Goal: Check status: Check status

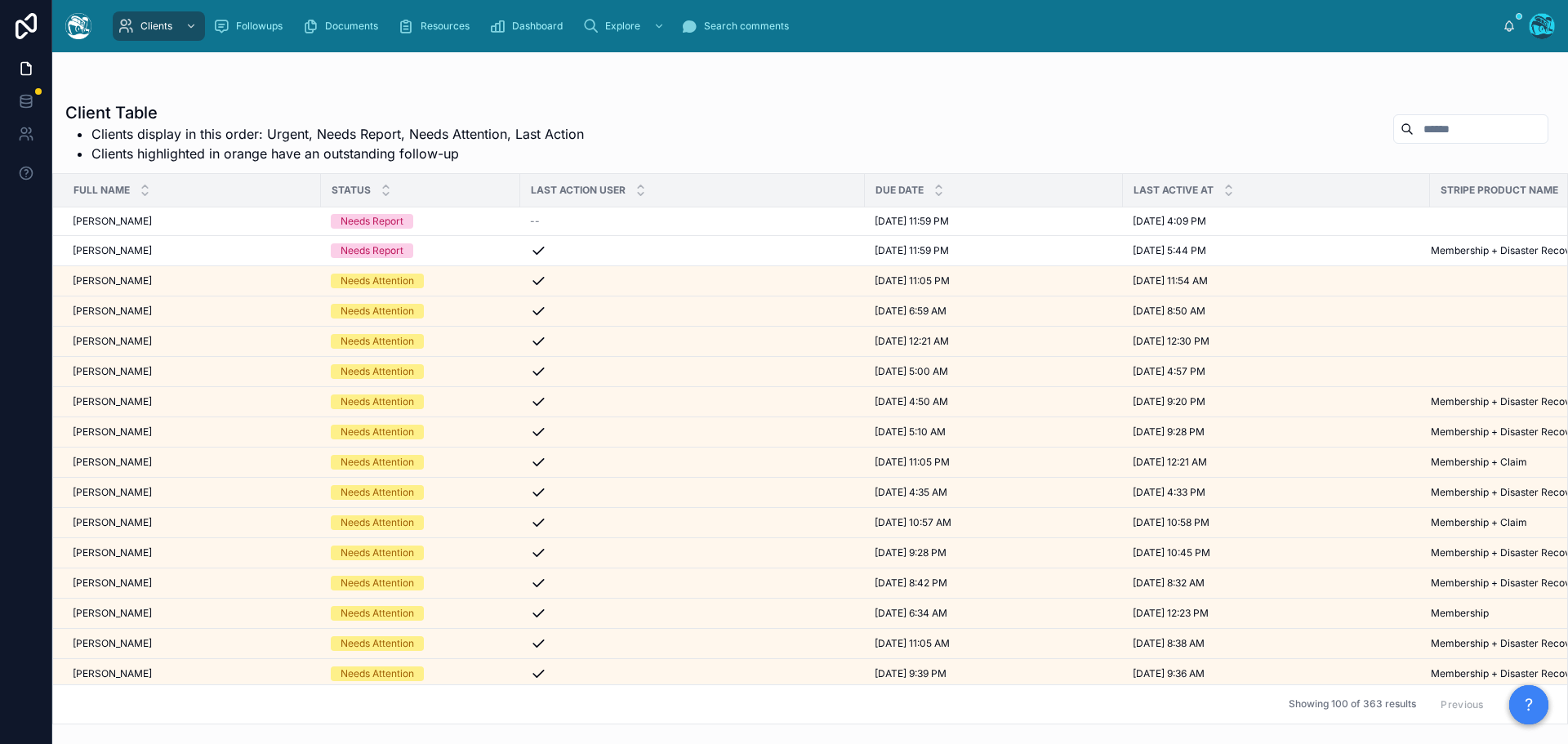
click at [1418, 124] on input "text" at bounding box center [1481, 129] width 134 height 23
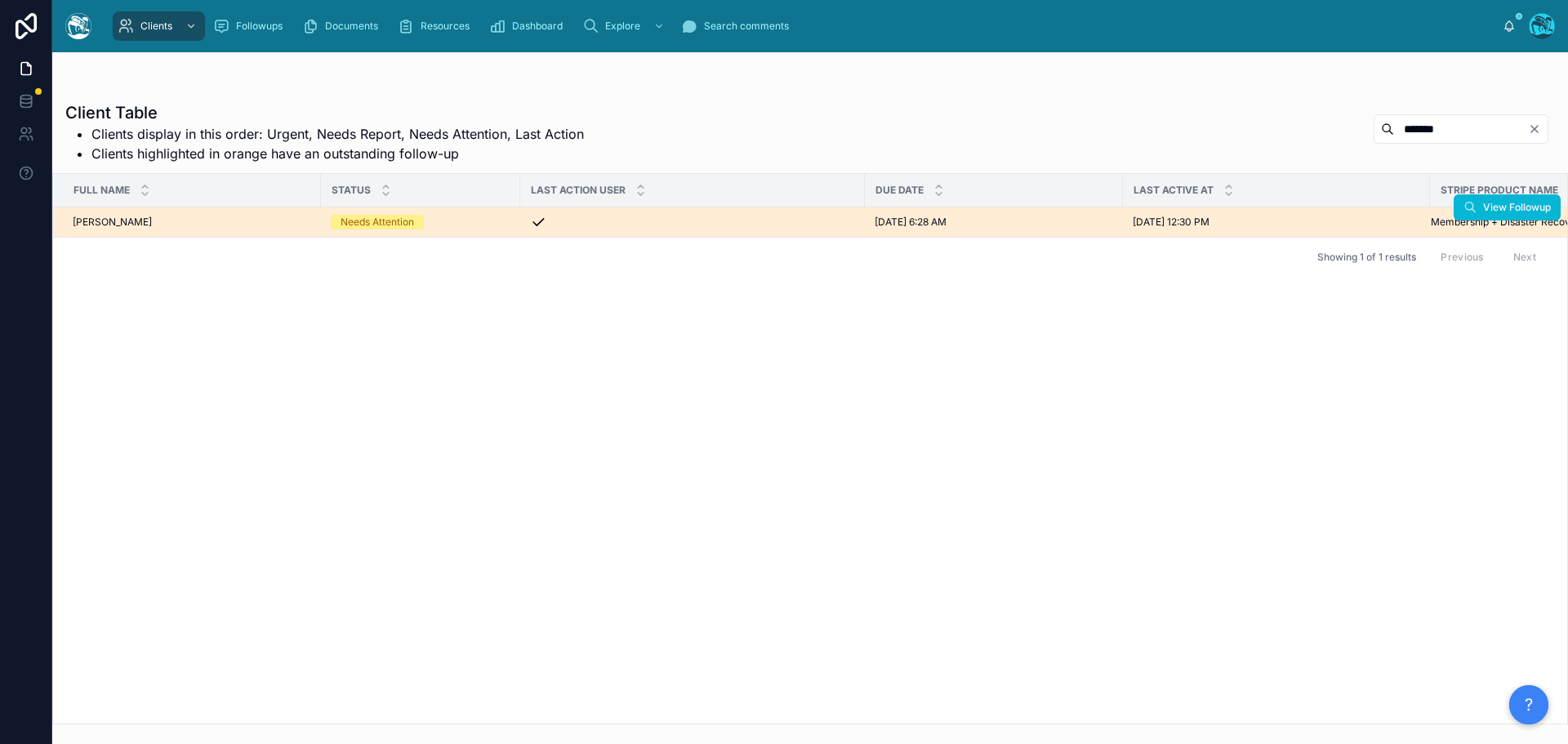
type input "*******"
click at [755, 217] on div at bounding box center [693, 222] width 325 height 17
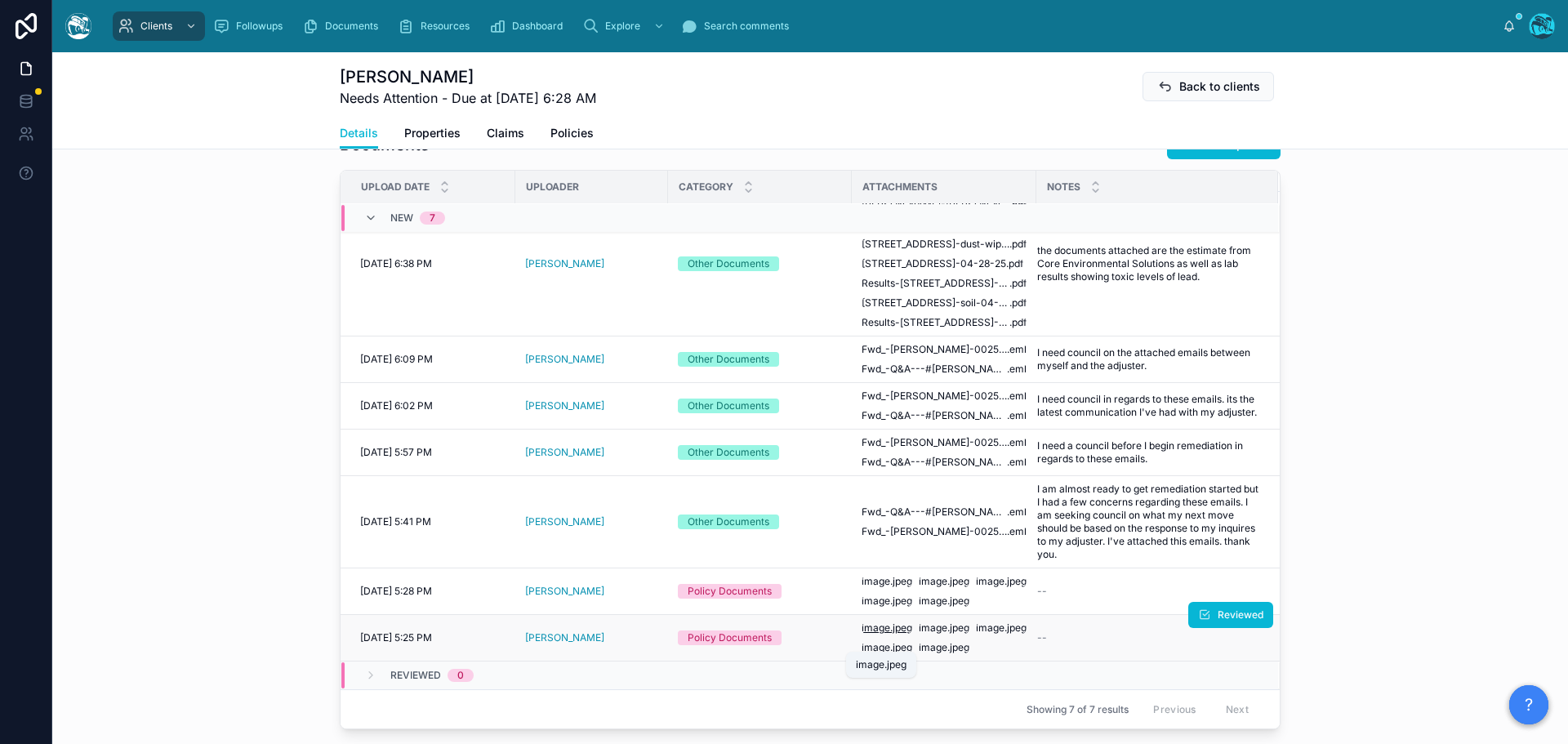
scroll to position [86, 0]
click at [919, 654] on span "image" at bounding box center [933, 647] width 29 height 13
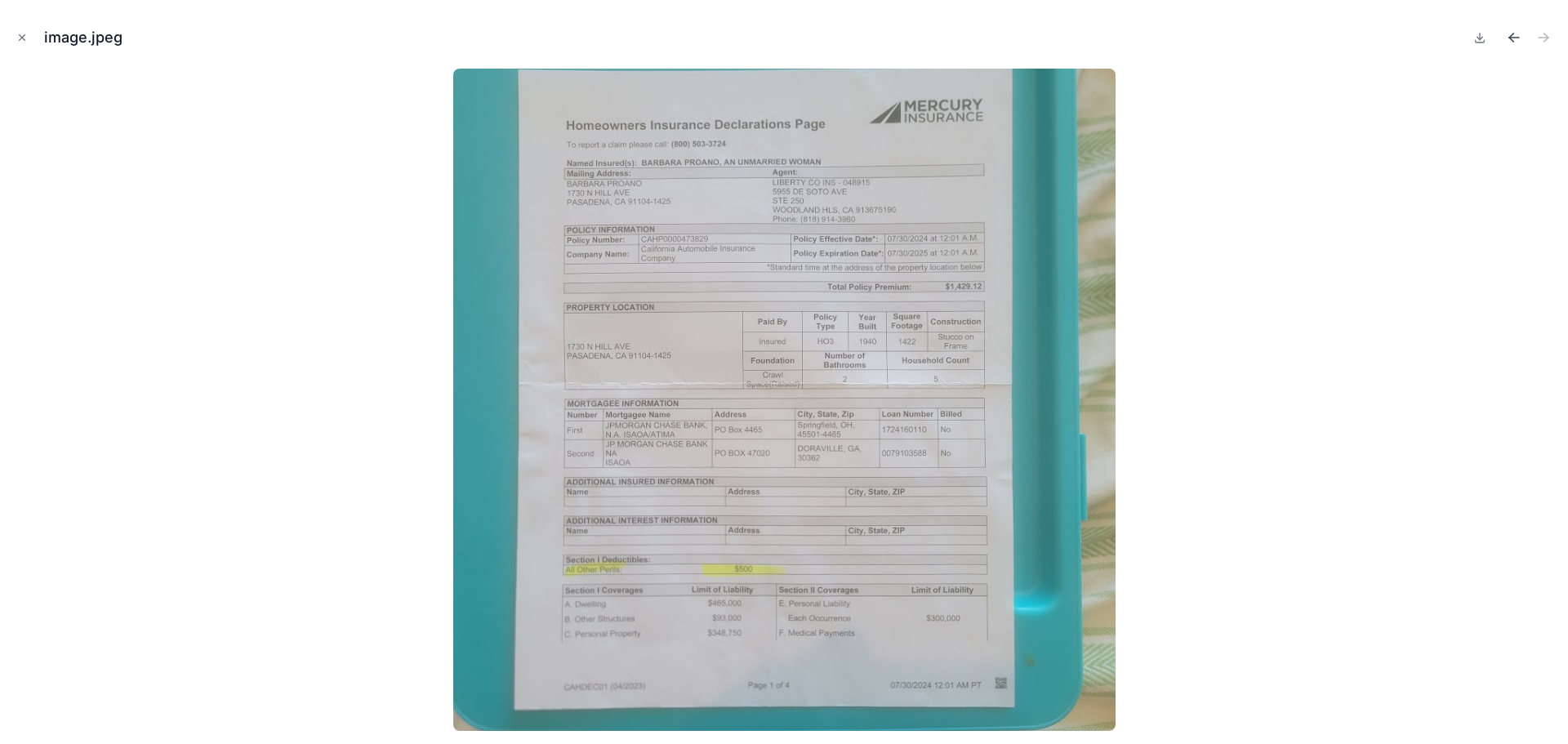
click at [1511, 35] on icon "Previous file" at bounding box center [1511, 35] width 4 height 4
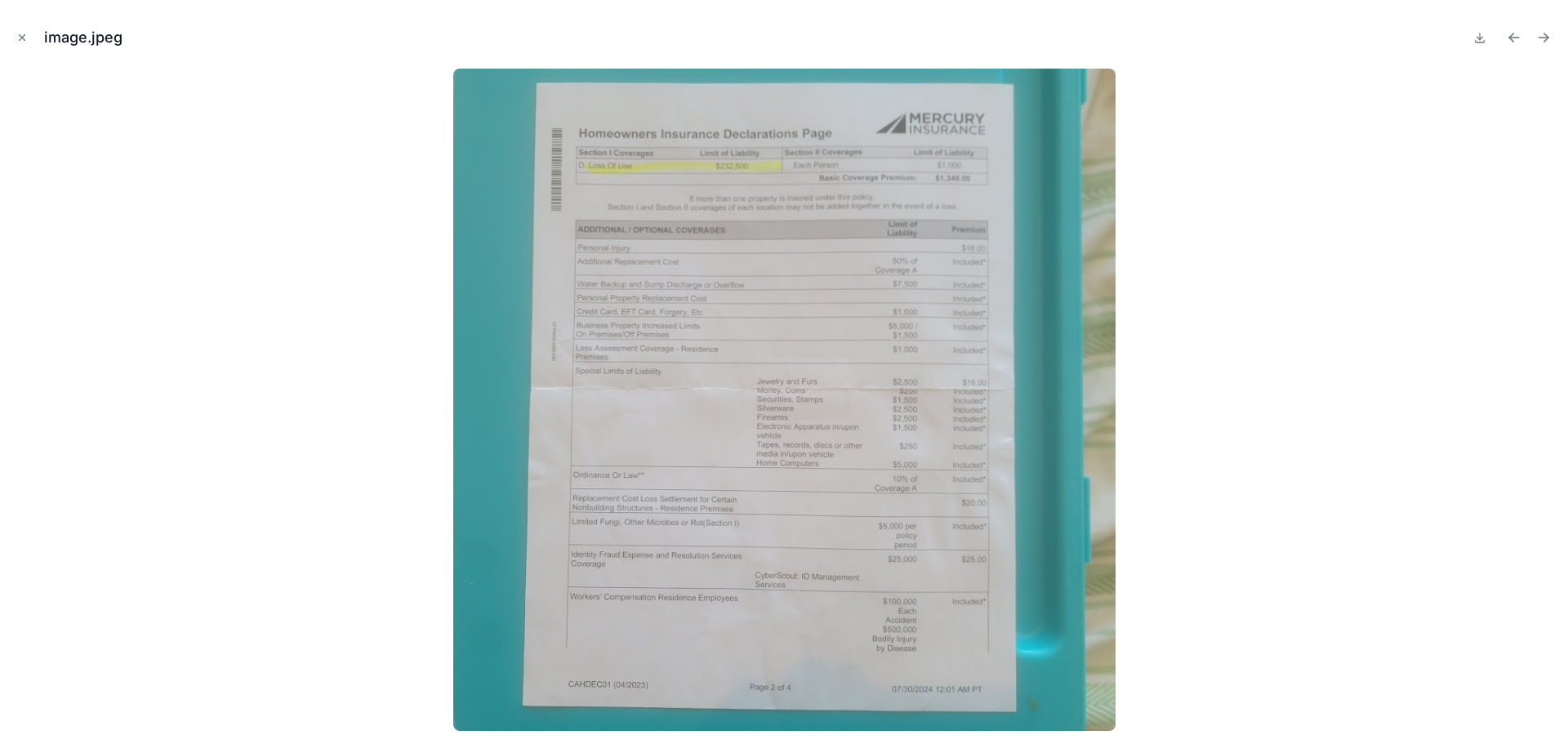
click at [1511, 35] on icon "Previous file" at bounding box center [1511, 35] width 4 height 4
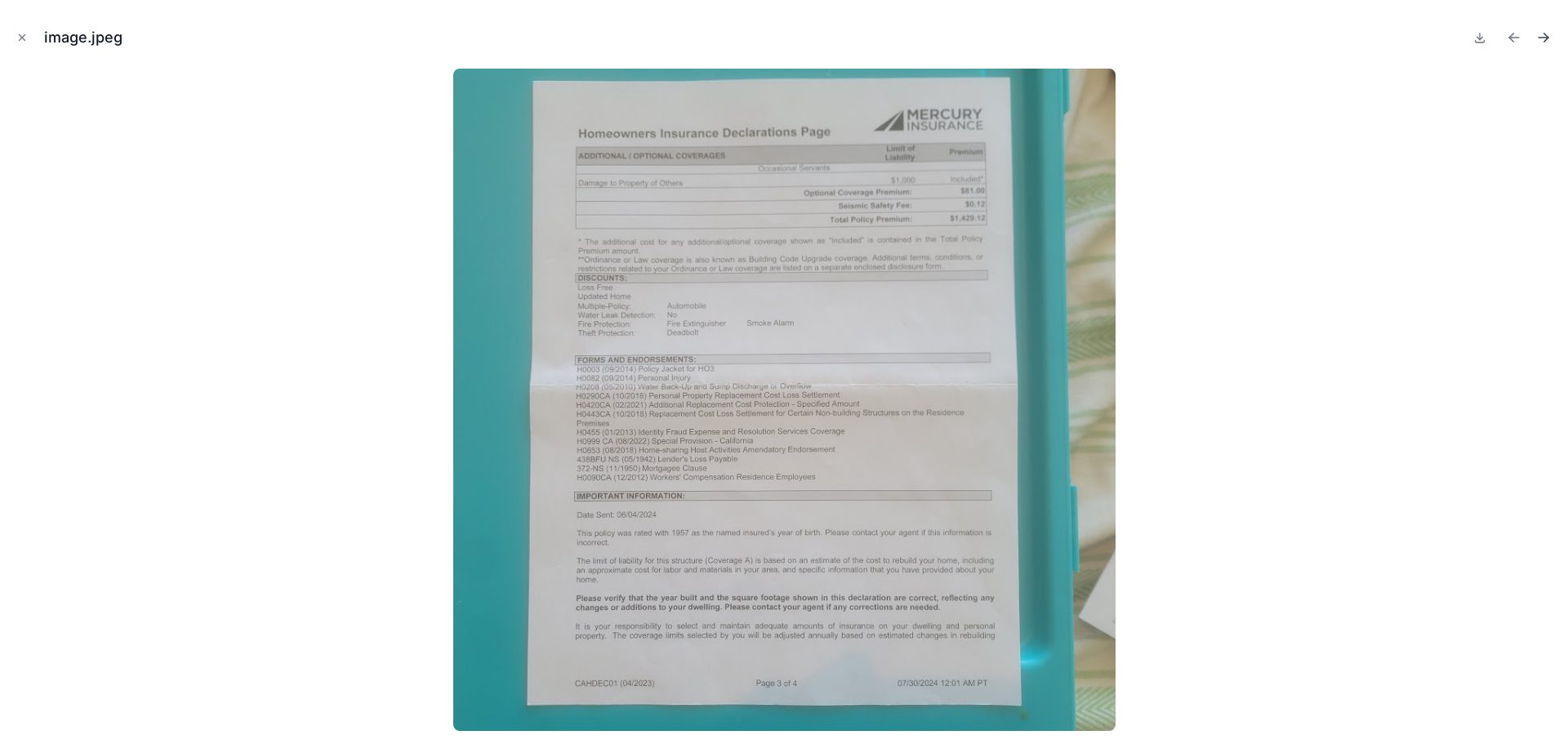
click at [1547, 37] on icon "Next file" at bounding box center [1544, 37] width 10 height 0
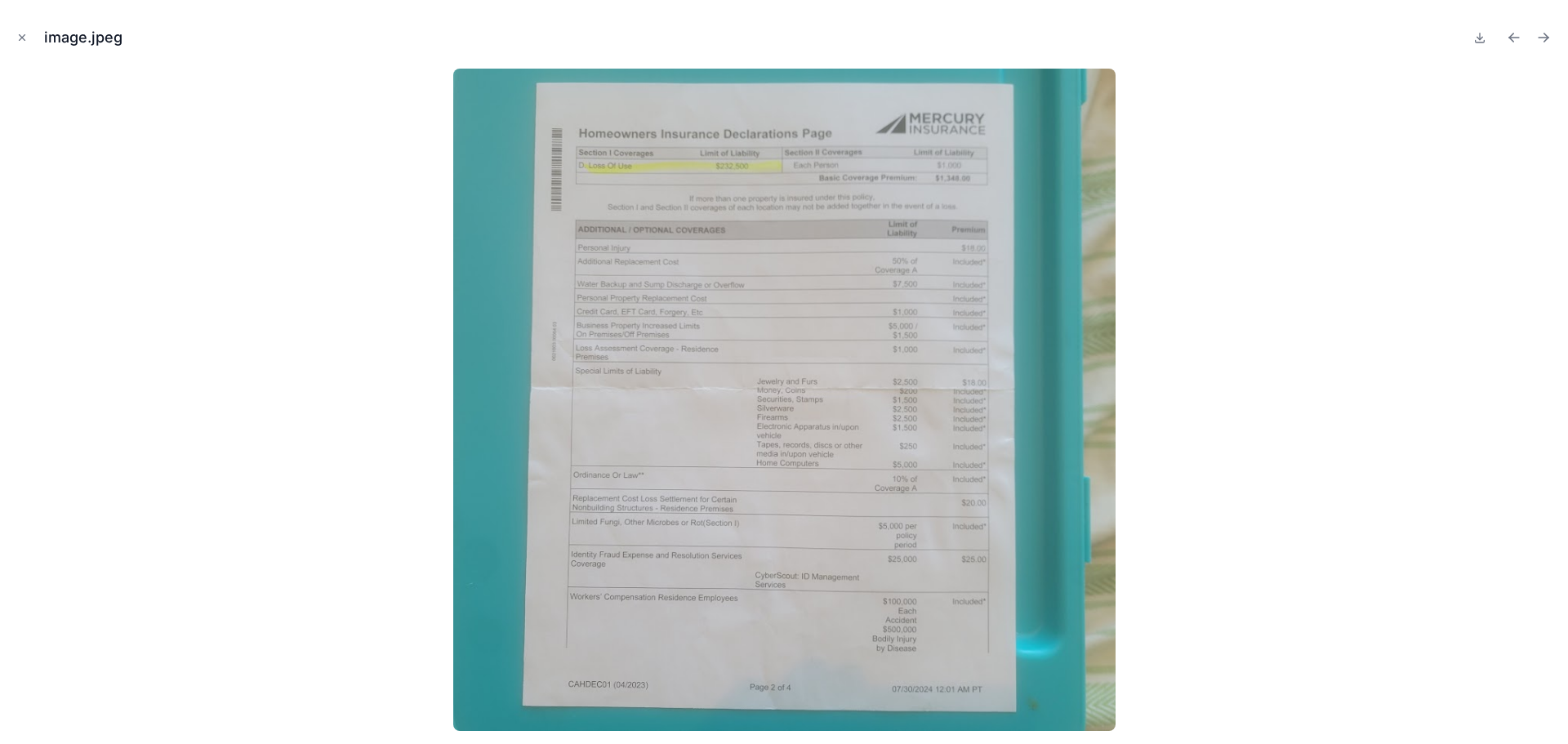
click at [1547, 37] on icon "Next file" at bounding box center [1544, 37] width 10 height 0
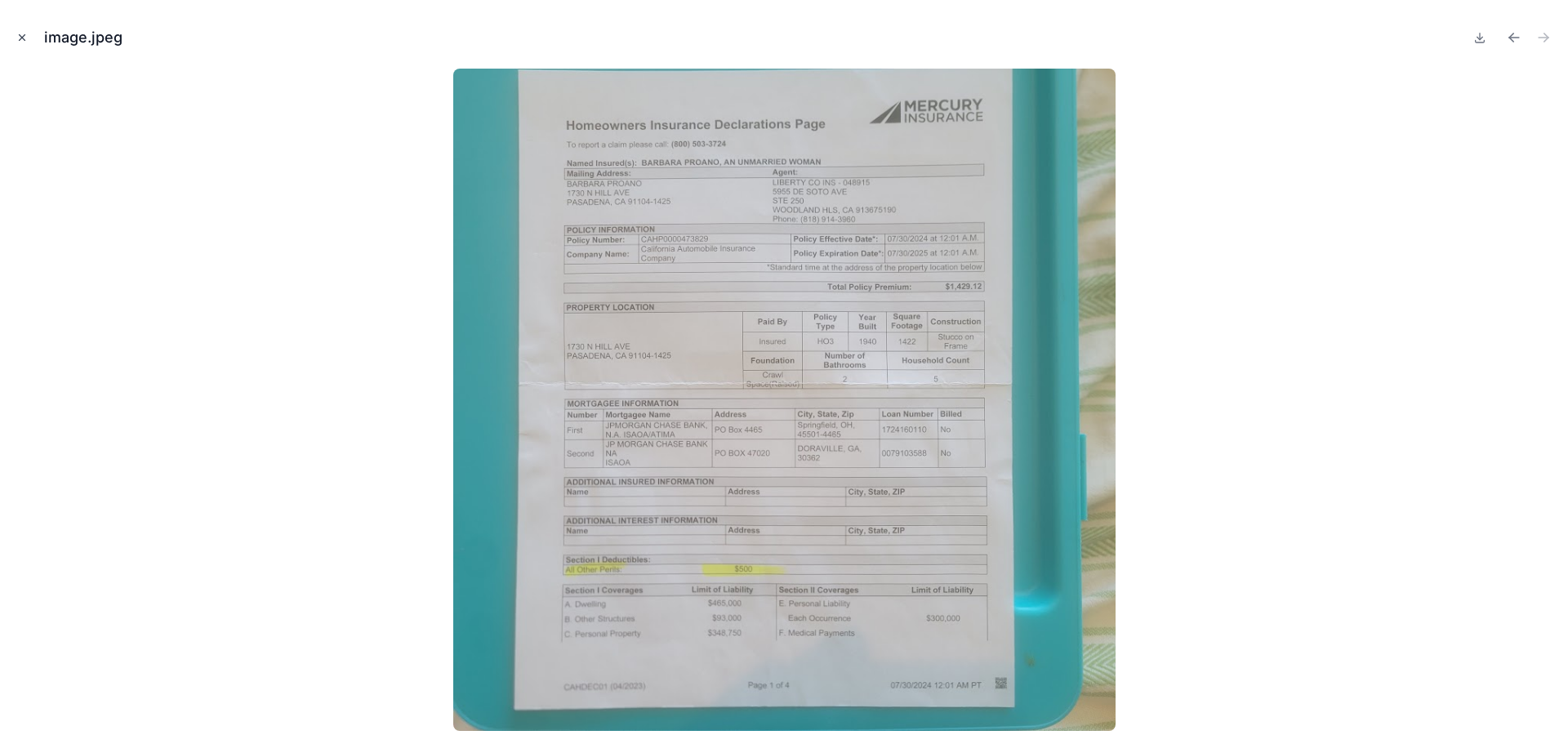
click at [20, 35] on icon "Close modal" at bounding box center [22, 37] width 11 height 11
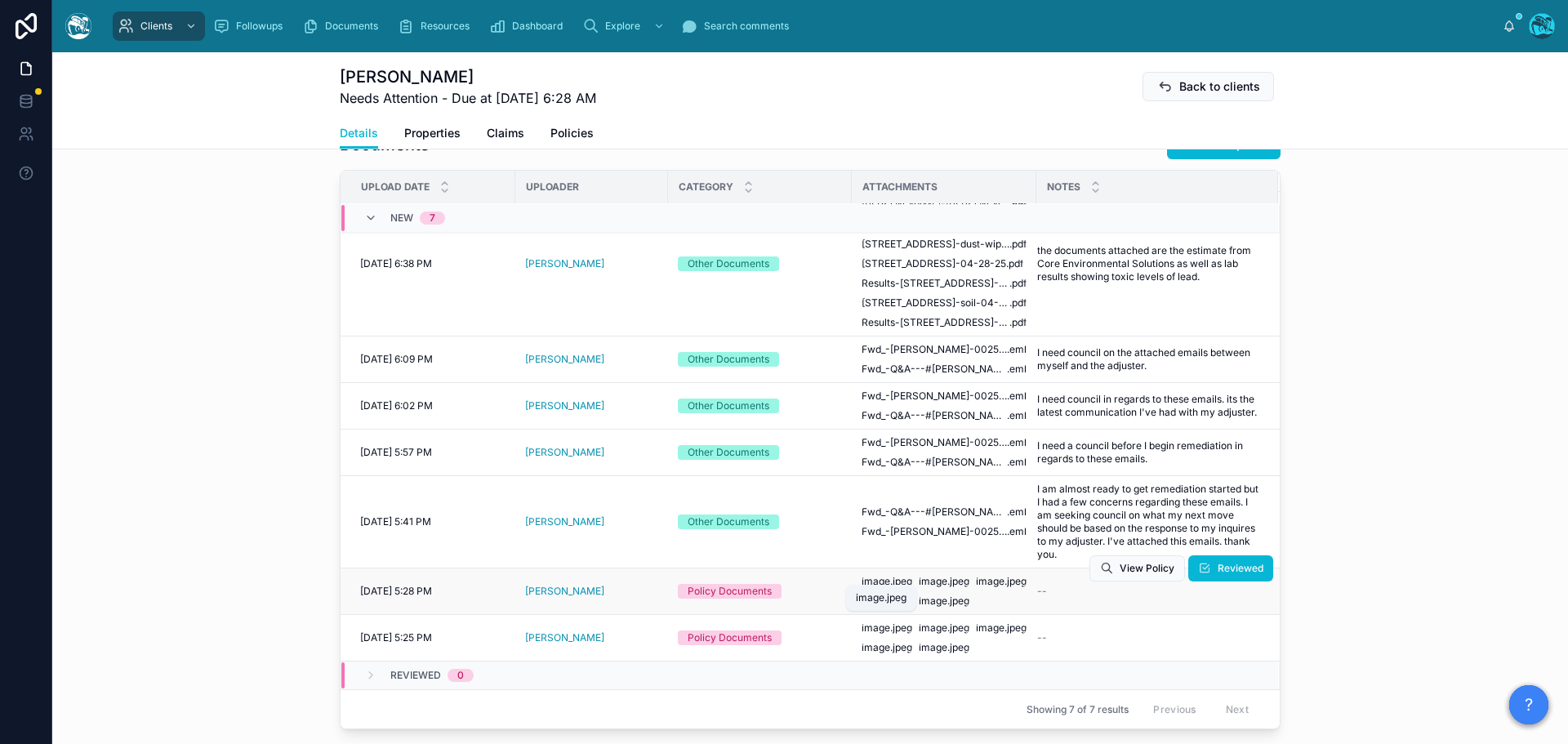
click at [890, 575] on span ".jpeg" at bounding box center [901, 581] width 22 height 13
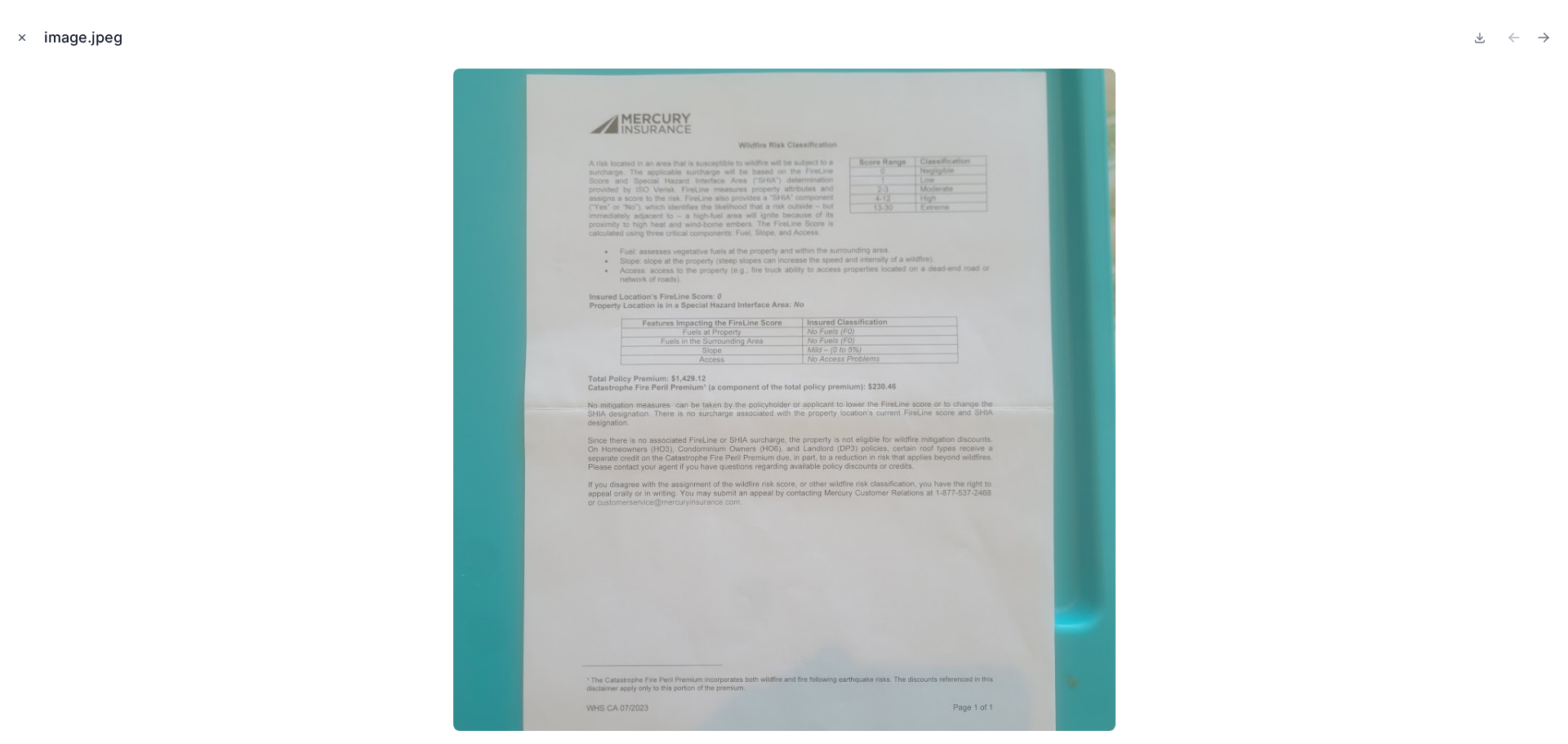
click at [20, 33] on icon "Close modal" at bounding box center [22, 37] width 11 height 11
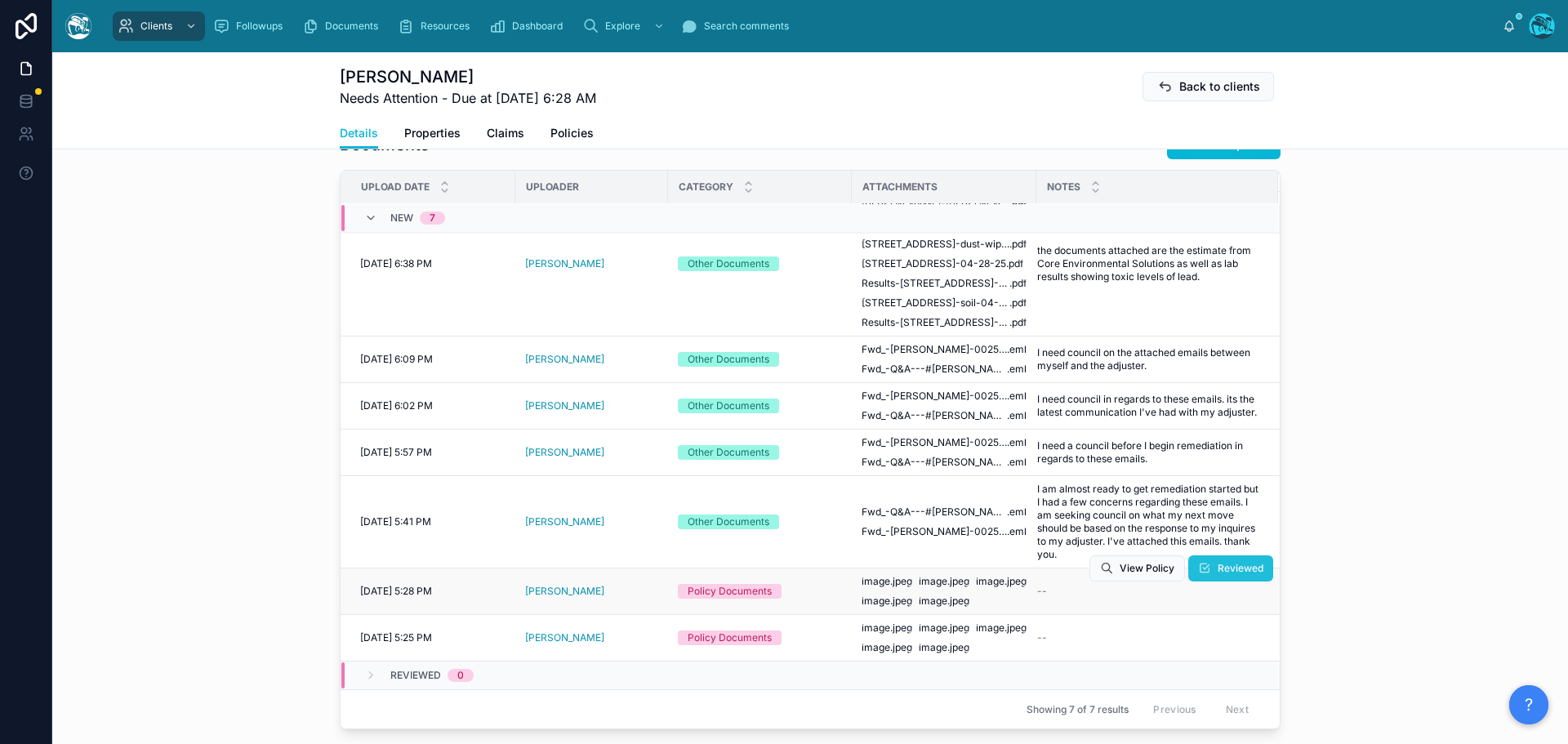
click at [1218, 566] on span "Reviewed" at bounding box center [1240, 568] width 46 height 13
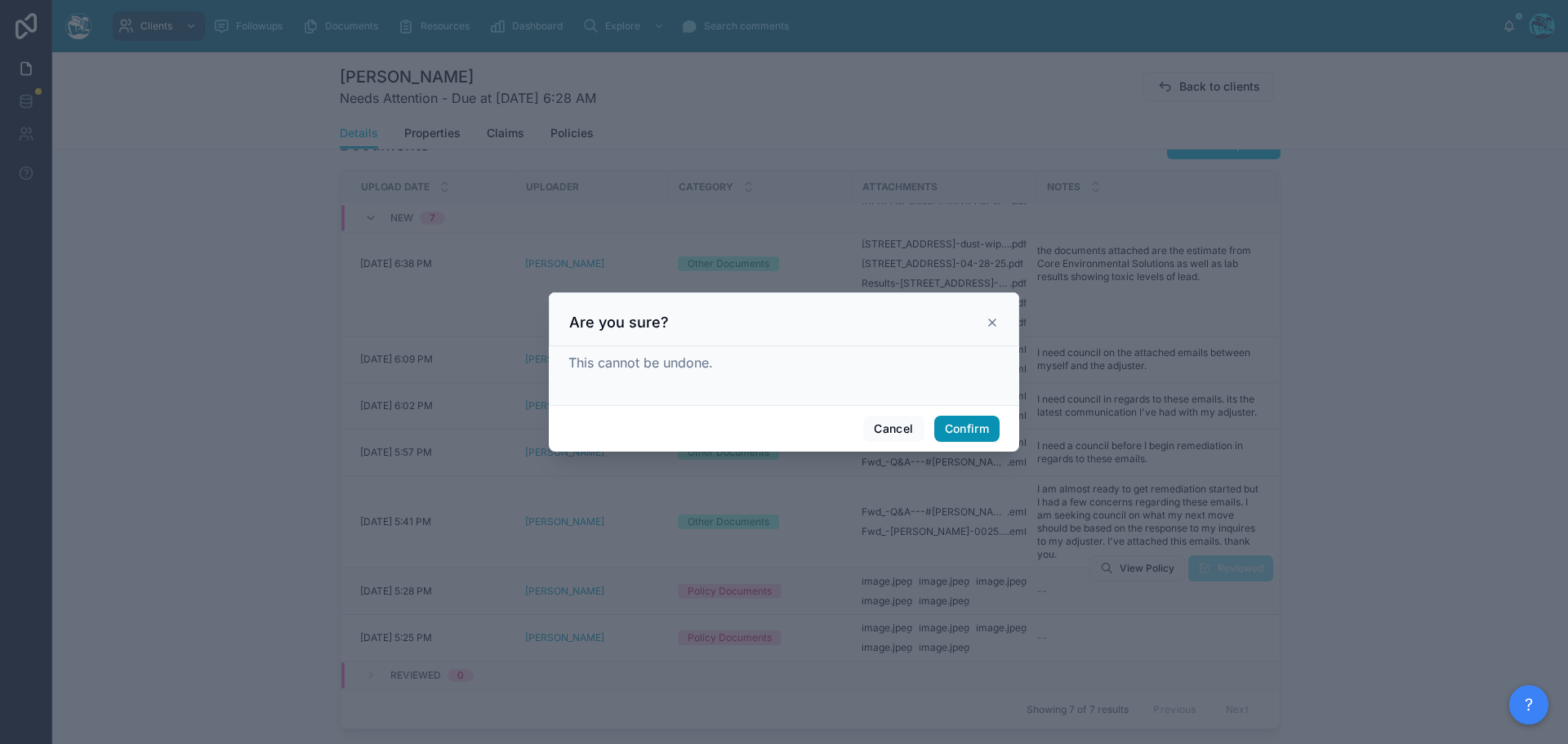
click at [965, 426] on button "Confirm" at bounding box center [967, 429] width 65 height 26
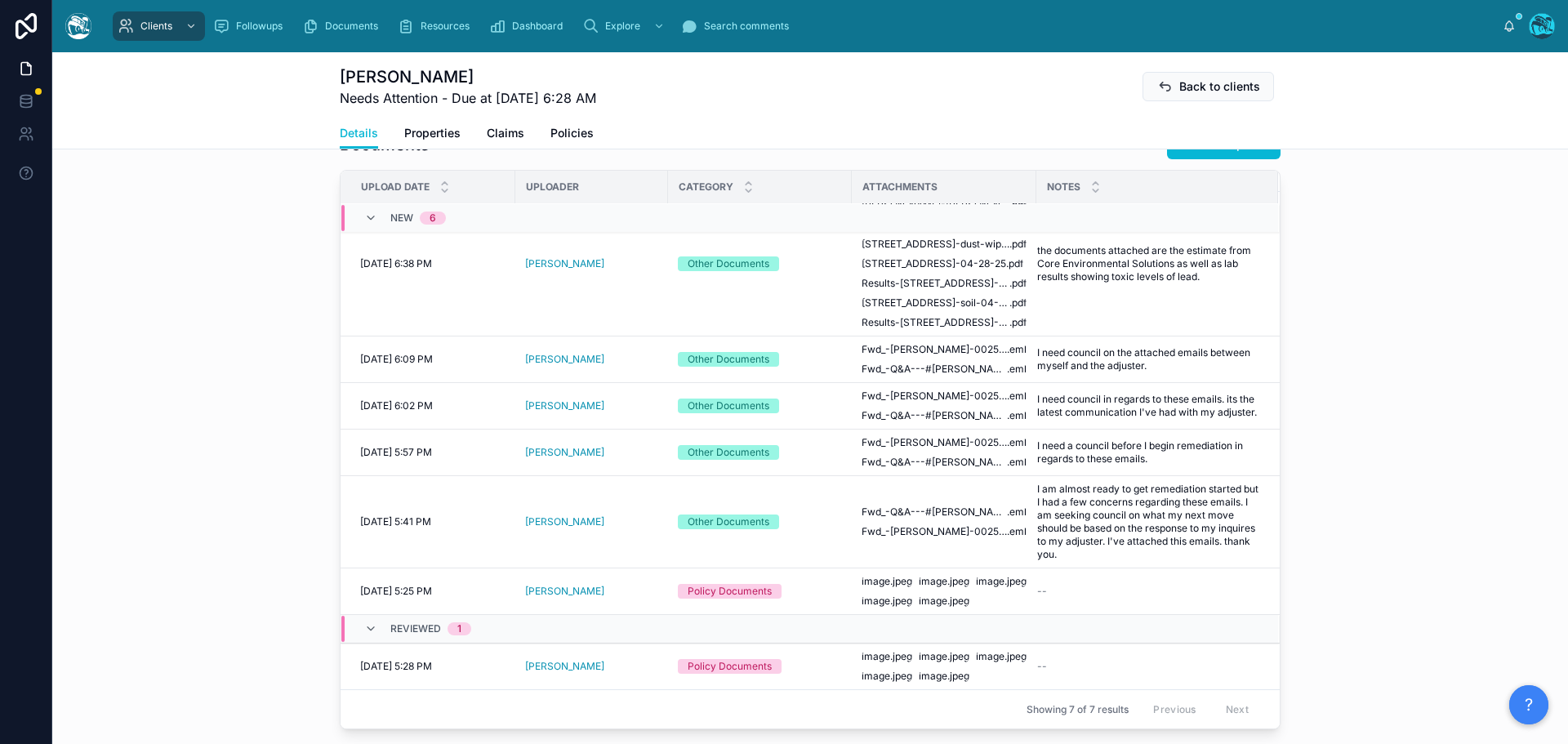
click at [0, 0] on span "Reviewed" at bounding box center [0, 0] width 0 height 0
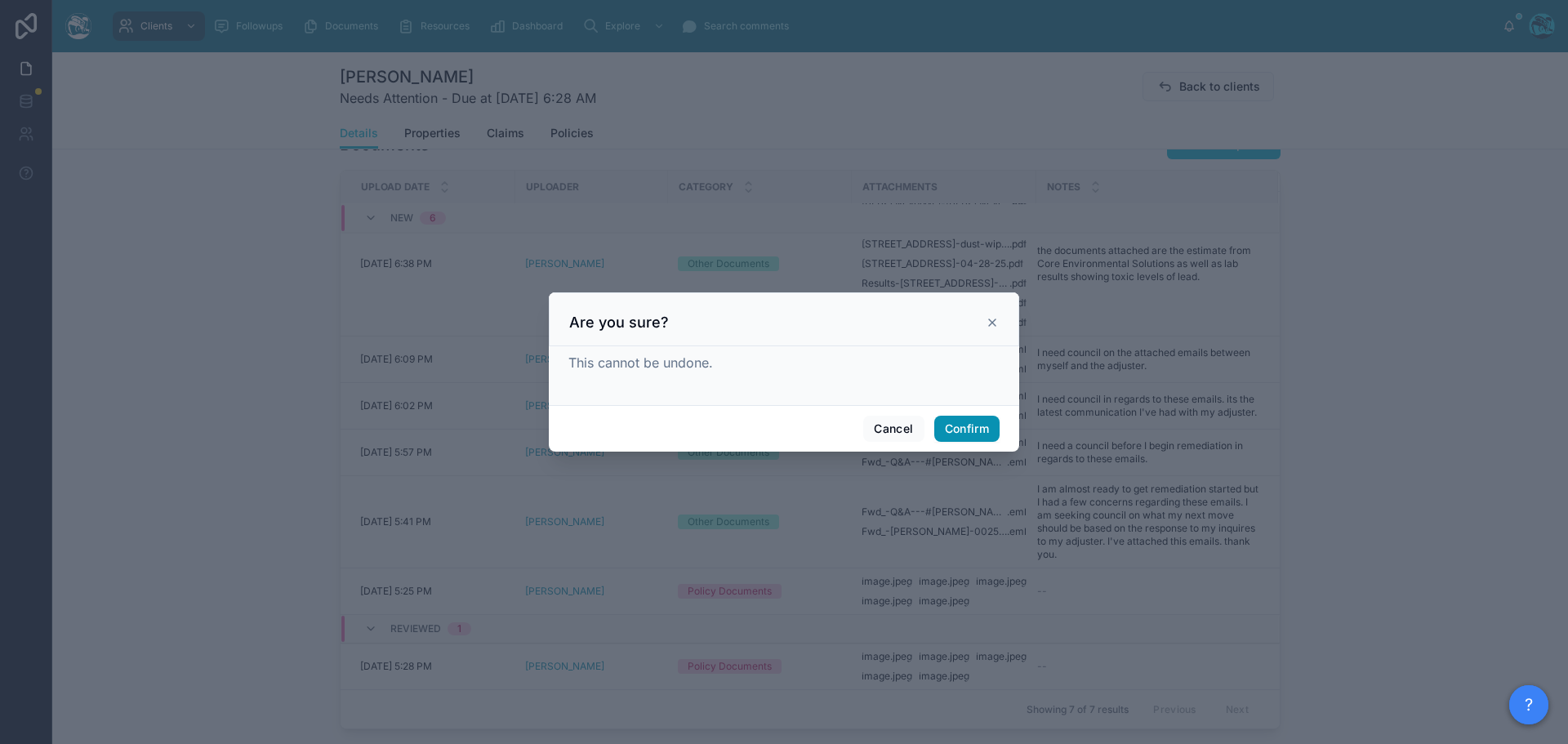
click at [966, 432] on button "Confirm" at bounding box center [967, 429] width 65 height 26
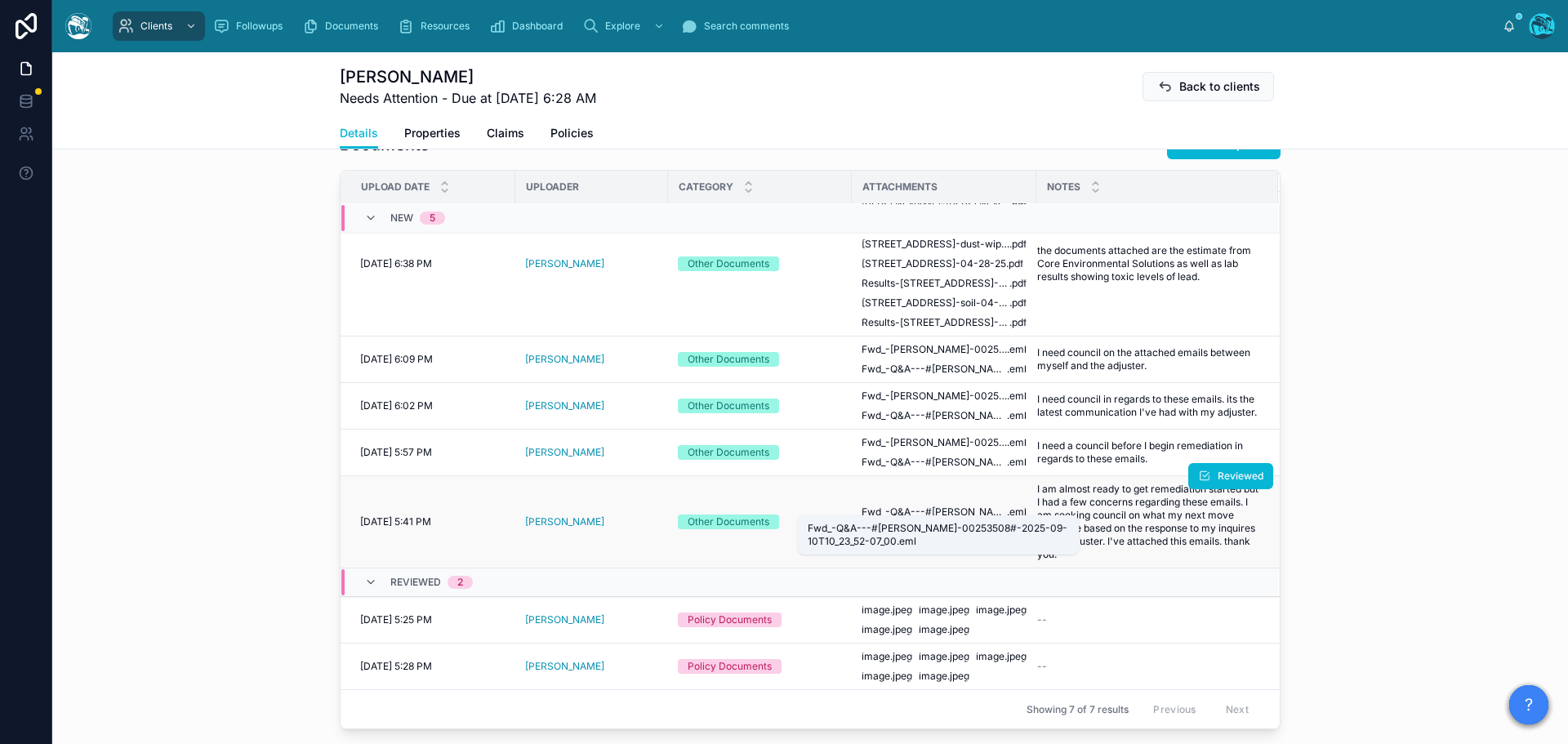
click at [922, 505] on span "Fwd_-Q&A---#[PERSON_NAME]-00253508#-2025-09-10T10_23_52-07_00" at bounding box center [934, 512] width 146 height 13
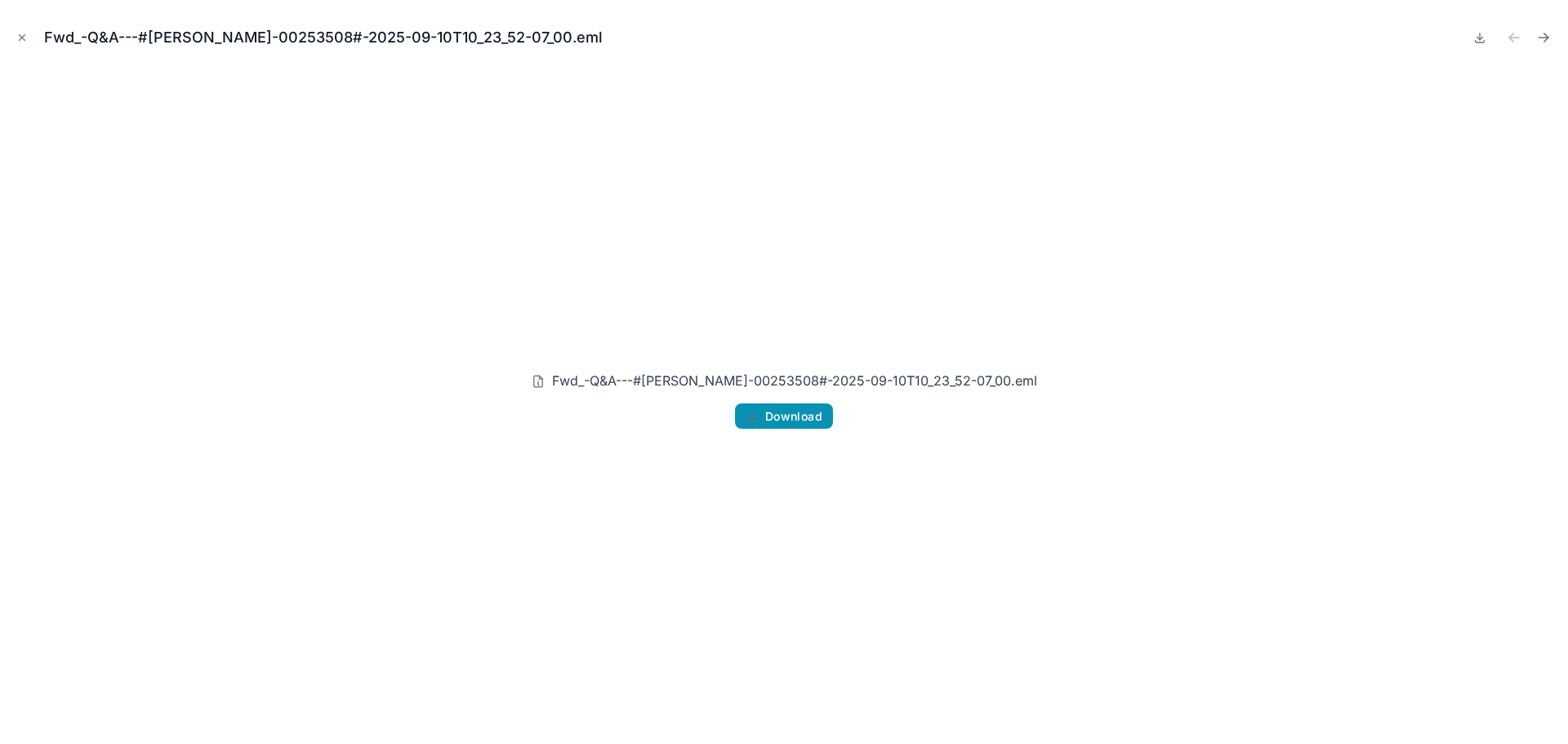
click at [797, 416] on span "Download" at bounding box center [794, 417] width 58 height 15
click at [1541, 33] on icon "Next file" at bounding box center [1544, 38] width 17 height 17
click at [789, 414] on span "Download" at bounding box center [794, 417] width 58 height 15
click at [22, 35] on icon "Close modal" at bounding box center [22, 37] width 11 height 11
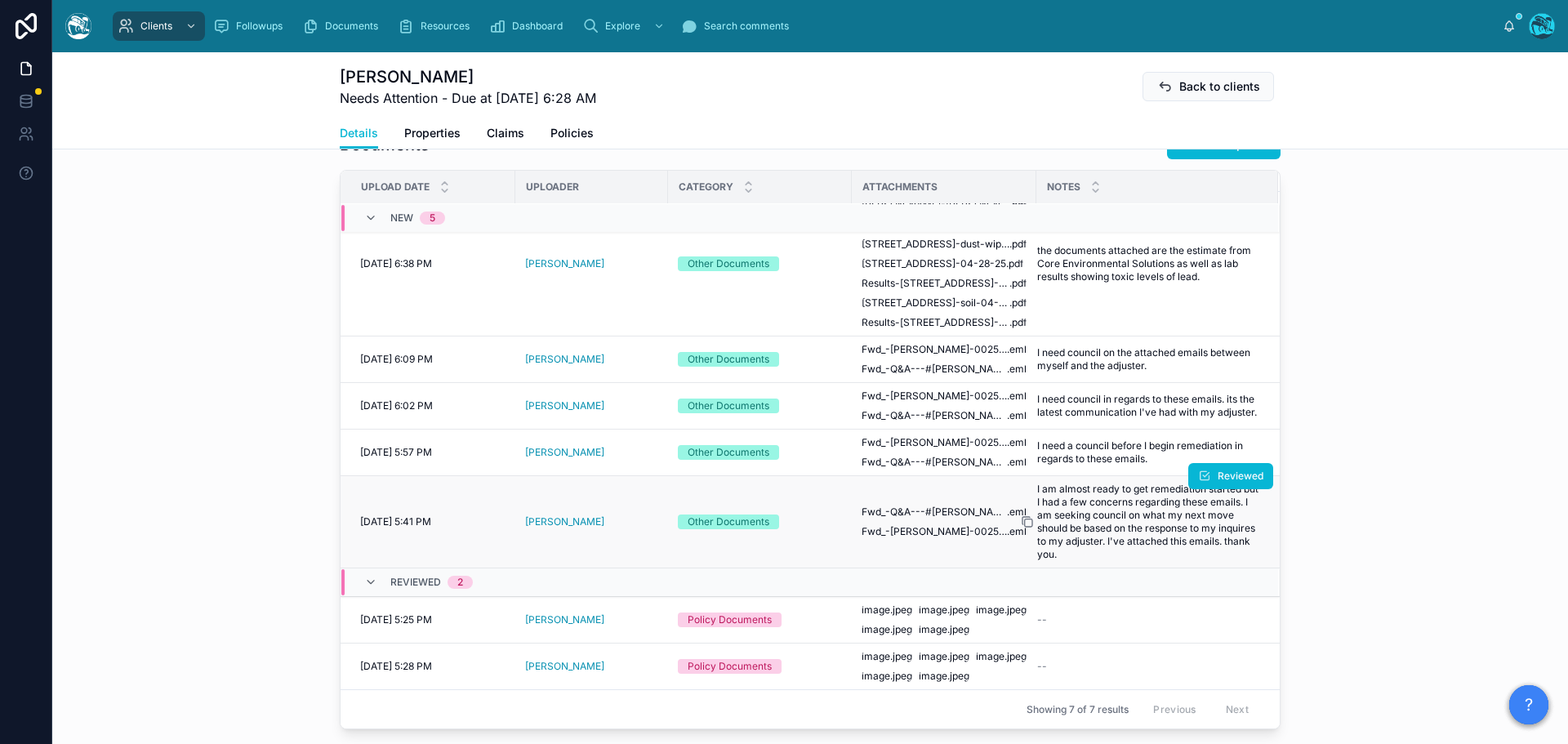
click at [1021, 516] on icon at bounding box center [1027, 522] width 13 height 13
click at [1218, 470] on span "Reviewed" at bounding box center [1240, 476] width 46 height 13
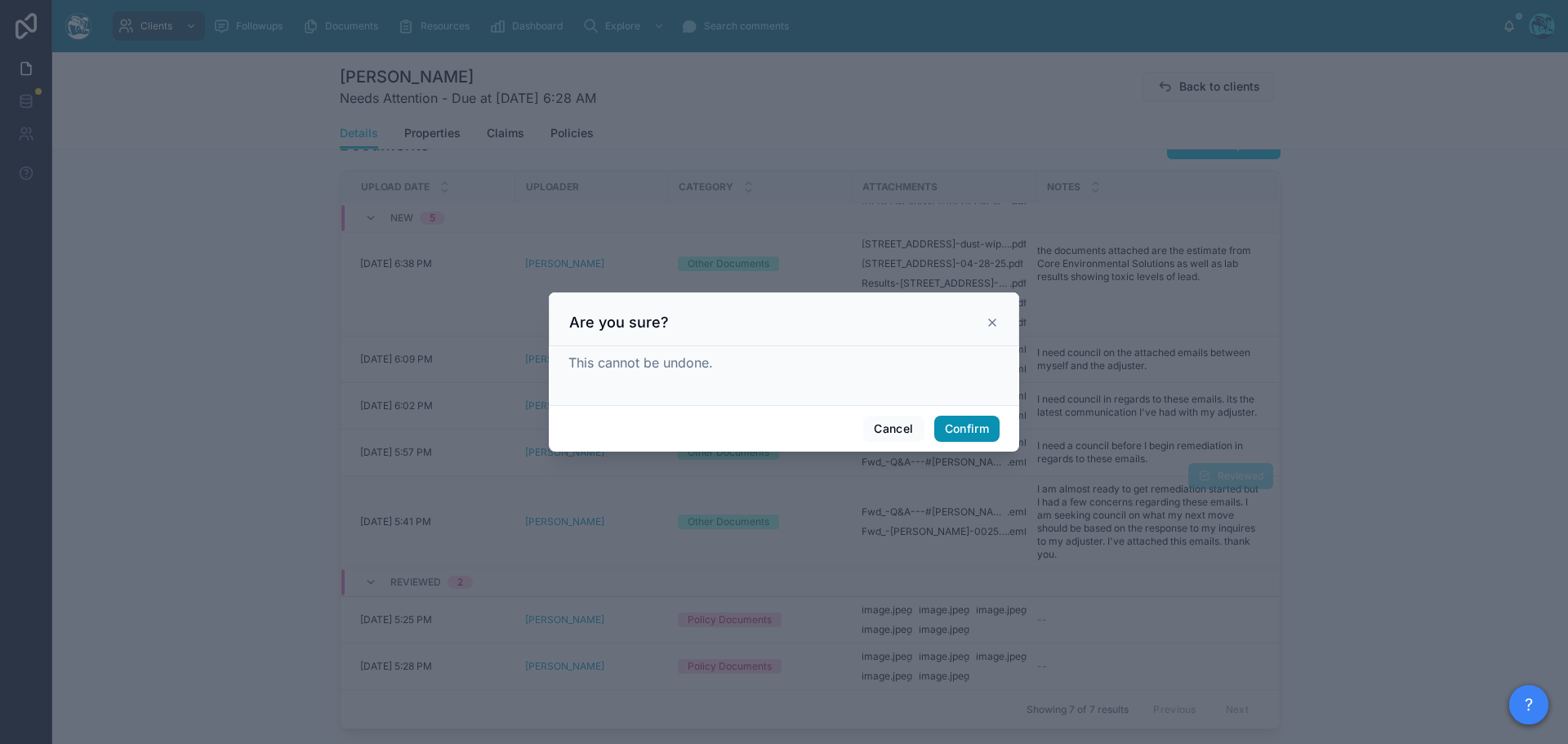
click at [966, 420] on button "Confirm" at bounding box center [967, 429] width 65 height 26
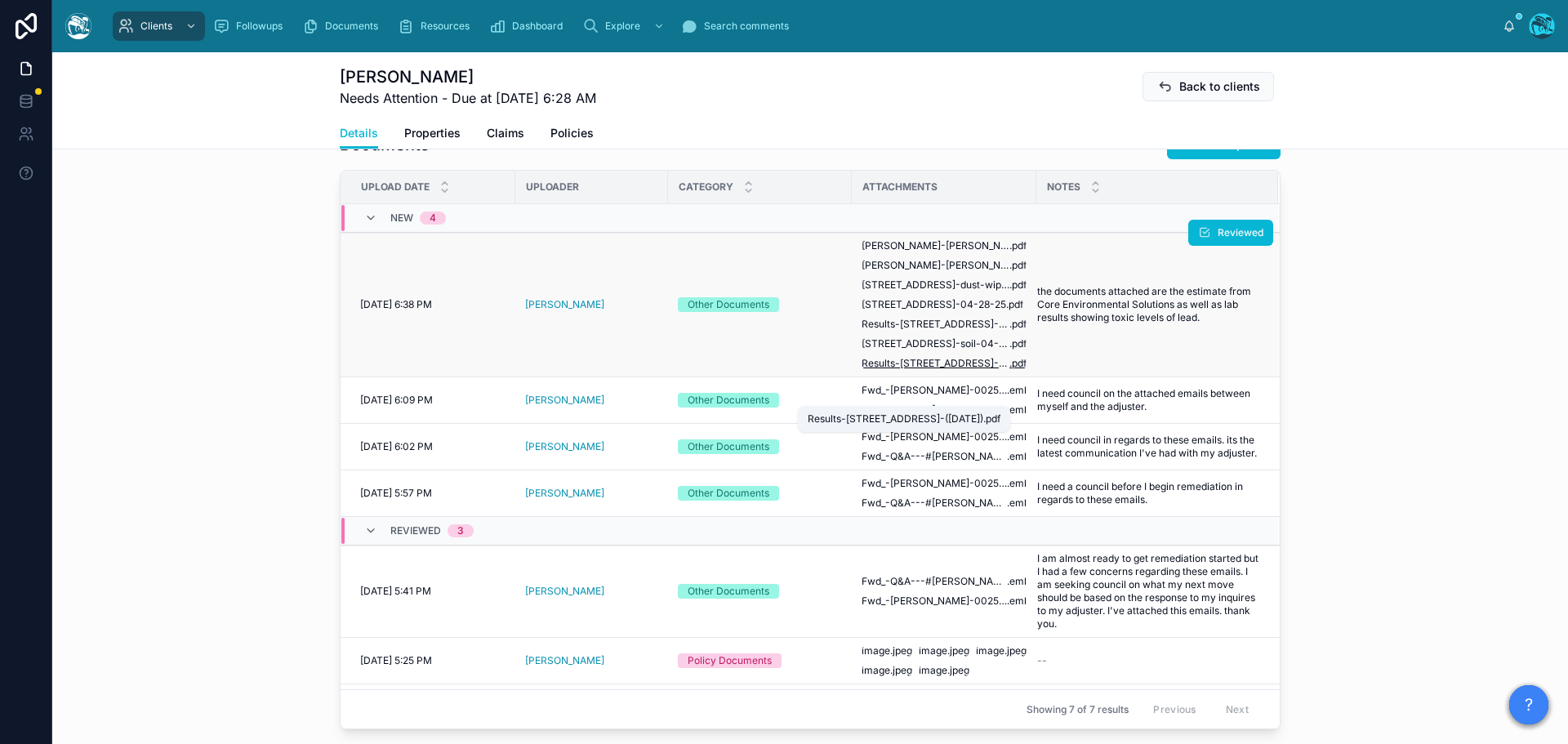
click at [952, 370] on span "Results-[STREET_ADDRESS]-([DATE])" at bounding box center [935, 363] width 148 height 13
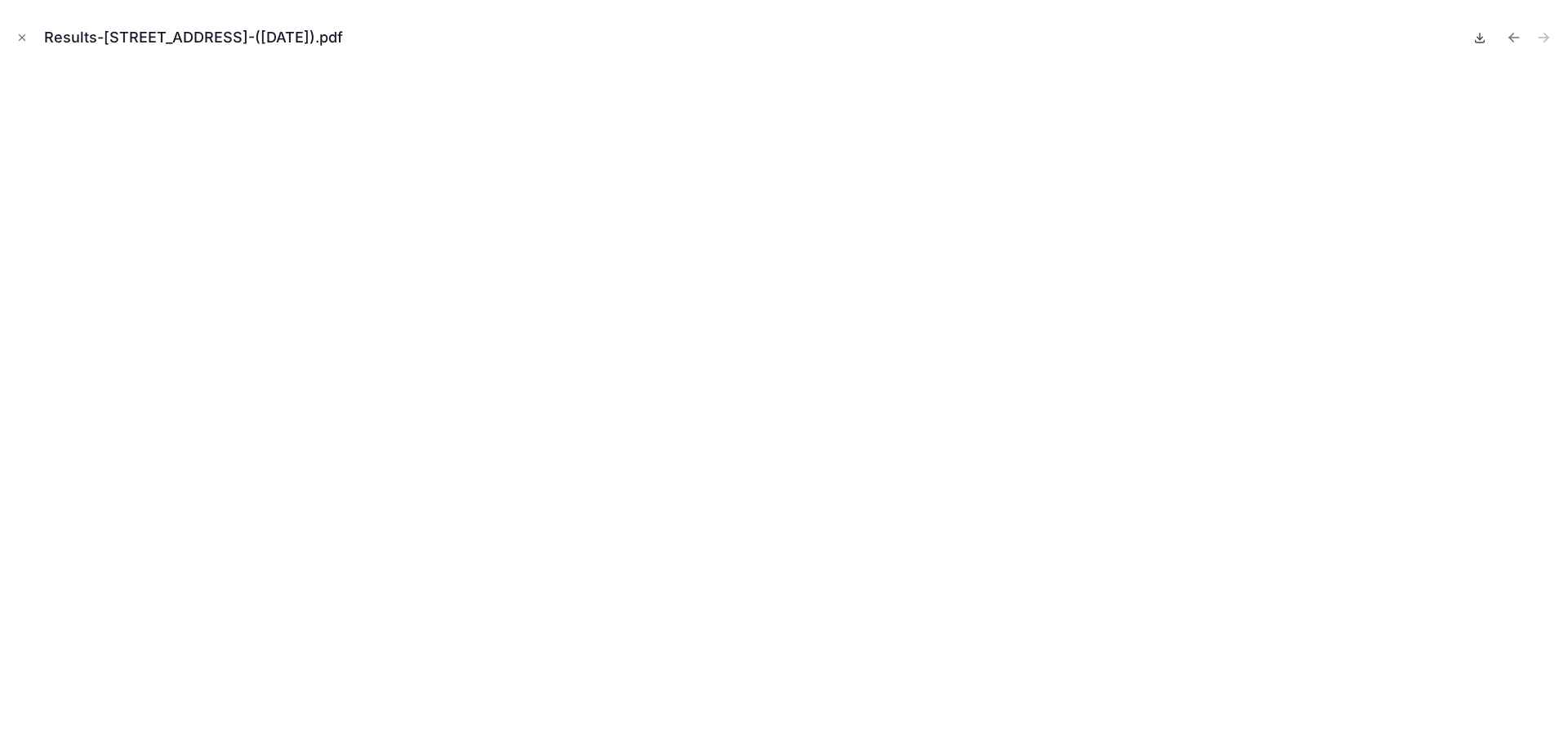
click at [1477, 37] on icon at bounding box center [1480, 37] width 13 height 13
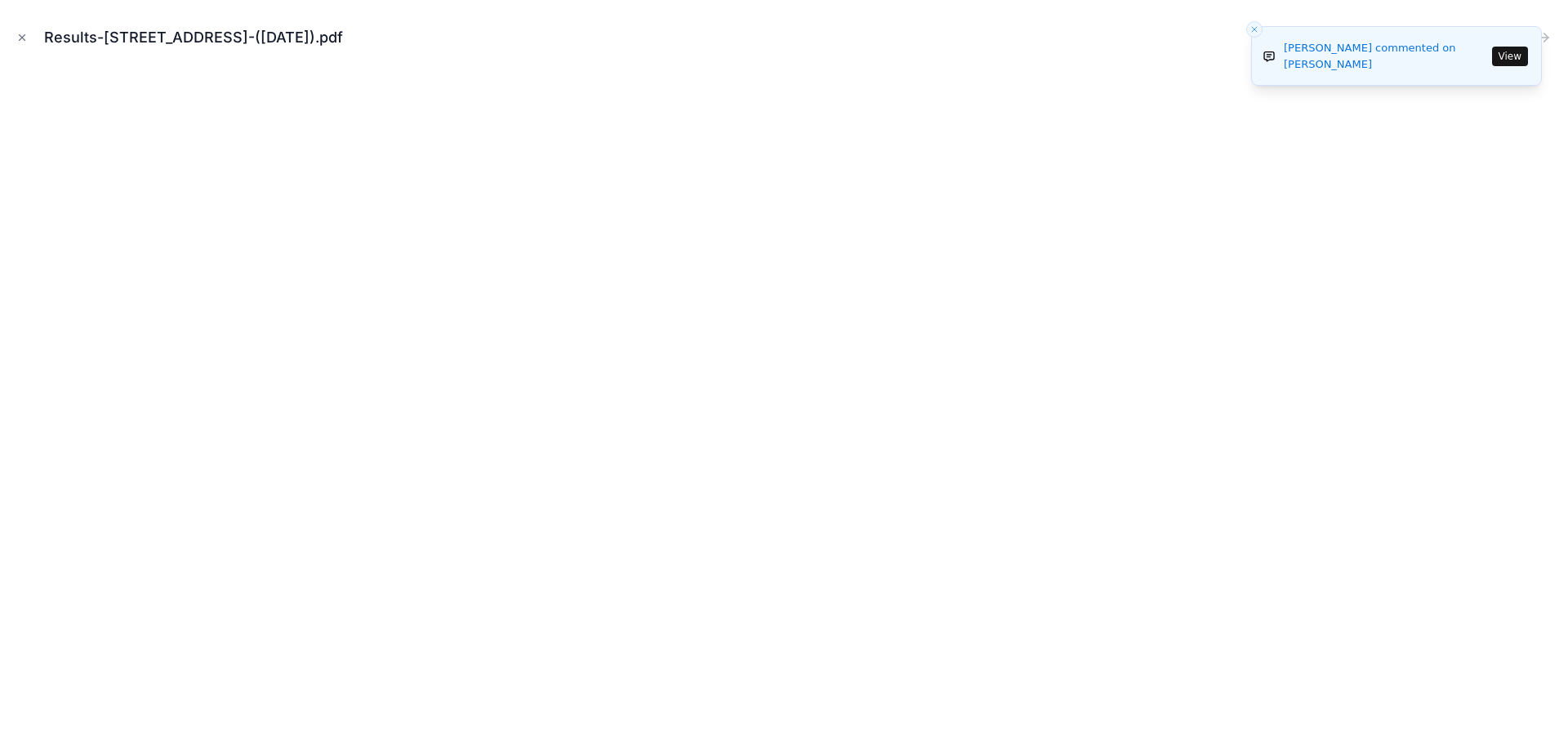
drag, startPoint x: 1255, startPoint y: 30, endPoint x: 1264, endPoint y: 33, distance: 9.5
click at [1255, 30] on line "Close toast" at bounding box center [1254, 29] width 5 height 5
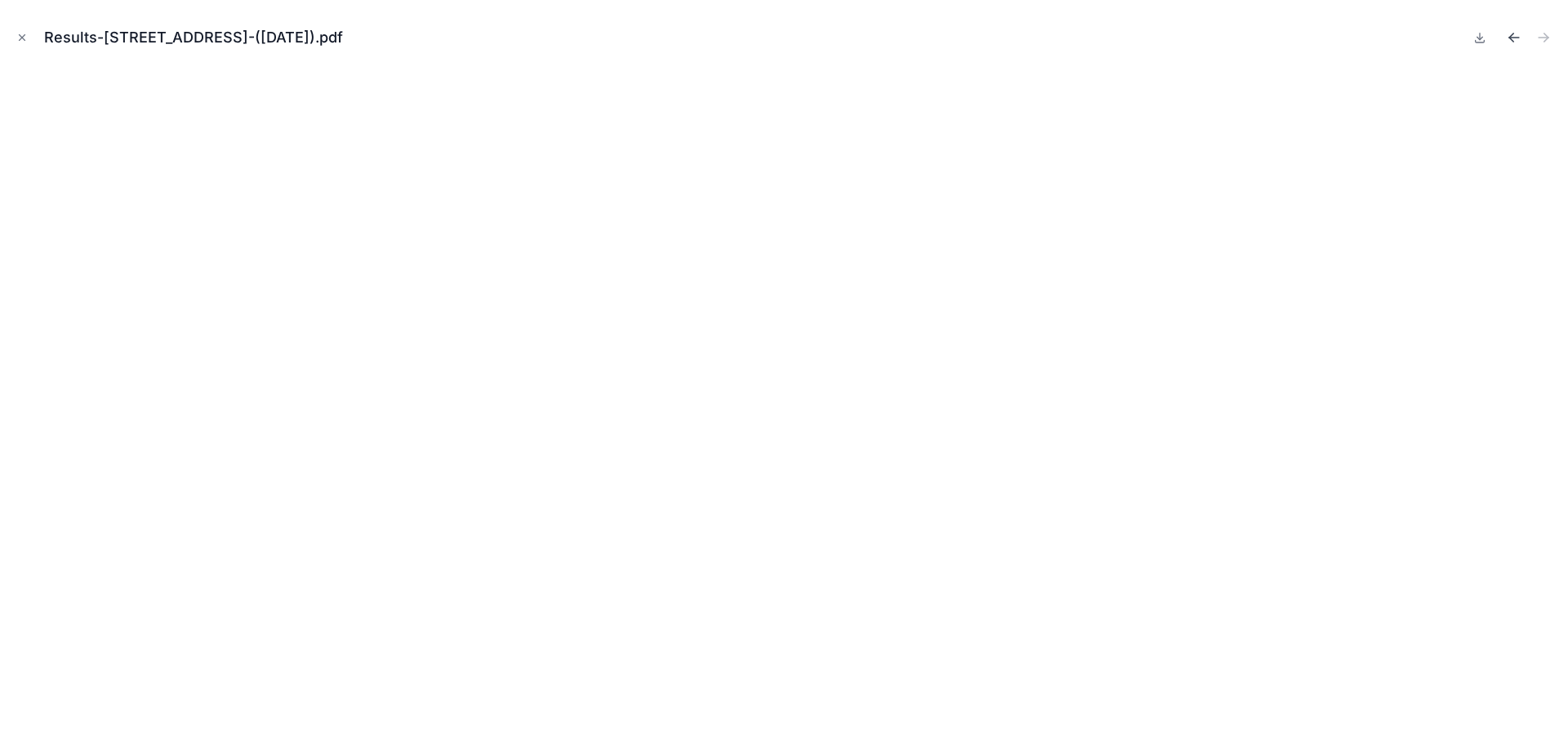
click at [1509, 37] on icon "Previous file" at bounding box center [1511, 35] width 4 height 4
click at [1515, 37] on icon "Previous file" at bounding box center [1515, 38] width 17 height 17
click at [1511, 37] on icon "Previous file" at bounding box center [1511, 35] width 4 height 4
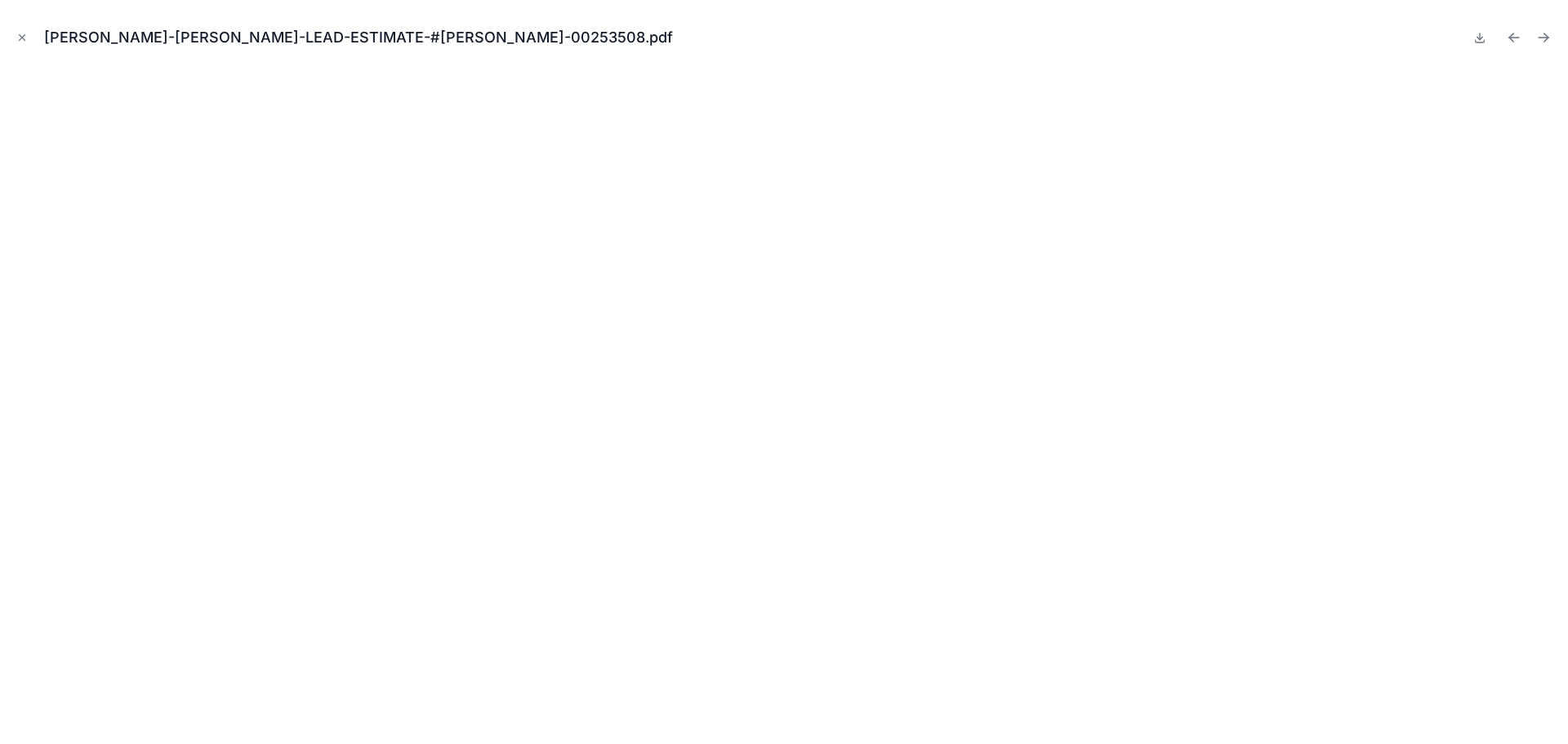
drag, startPoint x: 20, startPoint y: 34, endPoint x: 58, endPoint y: 59, distance: 45.5
click at [20, 34] on icon "Close modal" at bounding box center [22, 37] width 11 height 11
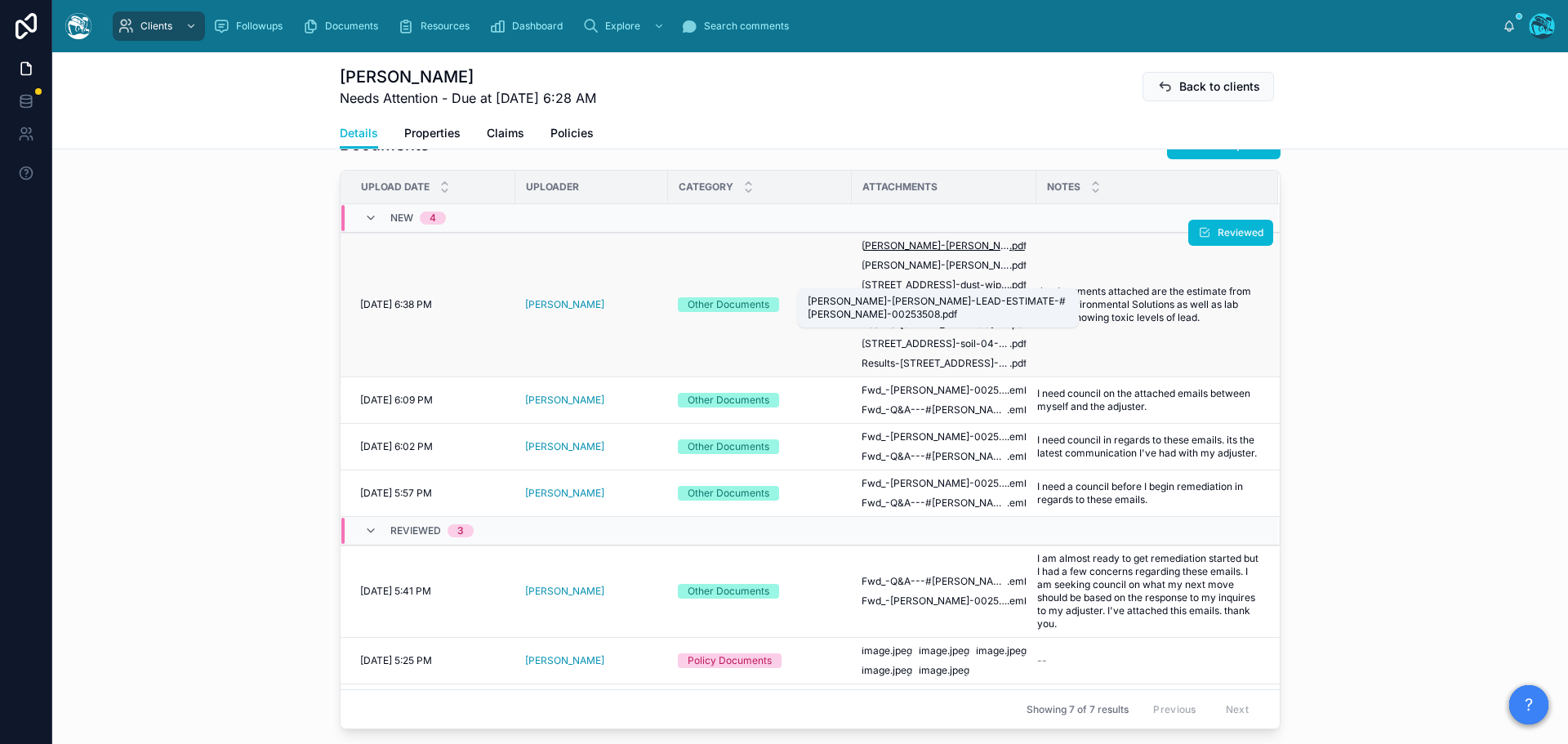
click at [972, 253] on span "[PERSON_NAME]-[PERSON_NAME]-LEAD-ESTIMATE-#[PERSON_NAME]-00253508" at bounding box center [935, 246] width 148 height 13
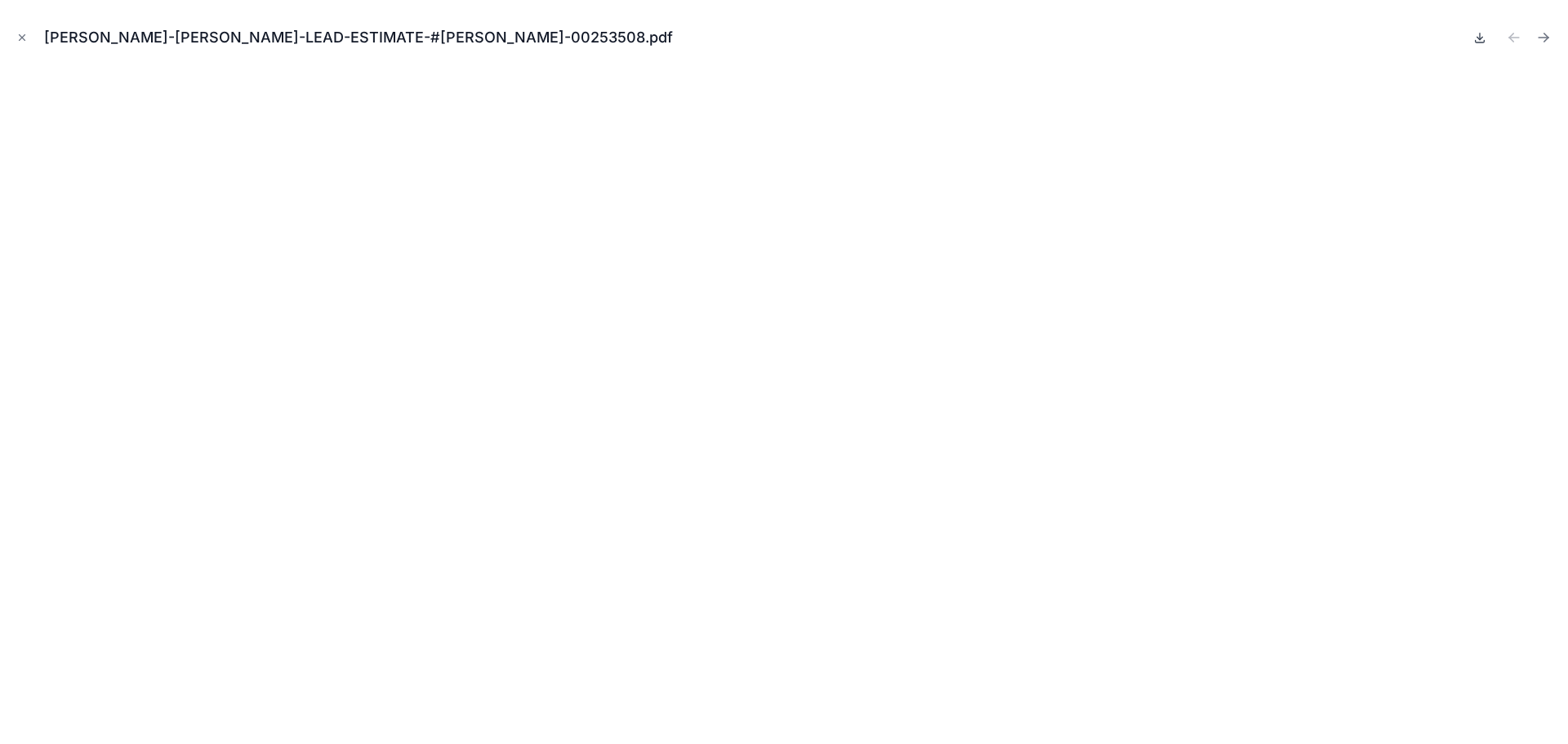
click at [1479, 36] on icon at bounding box center [1480, 37] width 13 height 13
click at [19, 36] on icon "Close modal" at bounding box center [22, 37] width 11 height 11
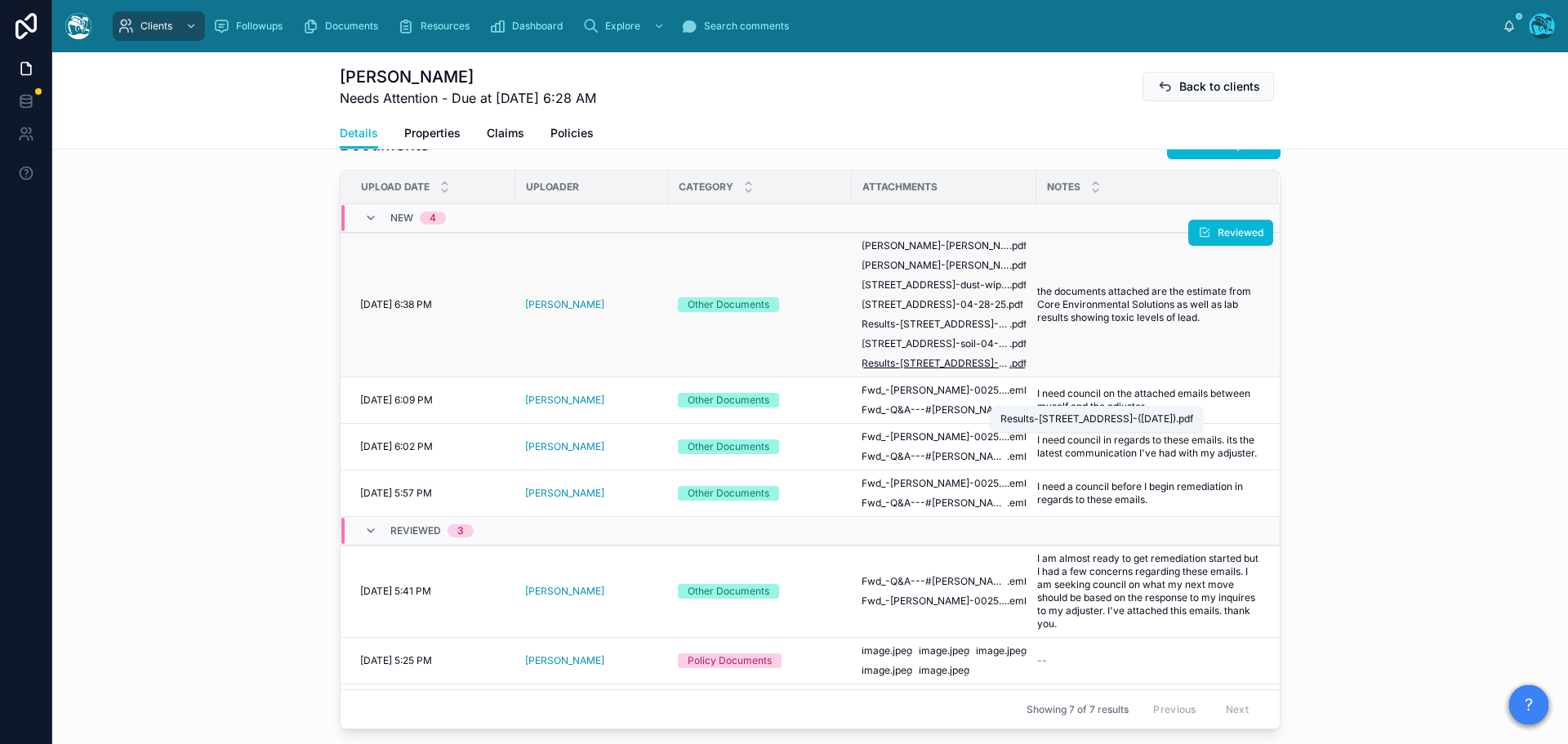
click at [958, 370] on span "Results-[STREET_ADDRESS]-([DATE])" at bounding box center [935, 363] width 148 height 13
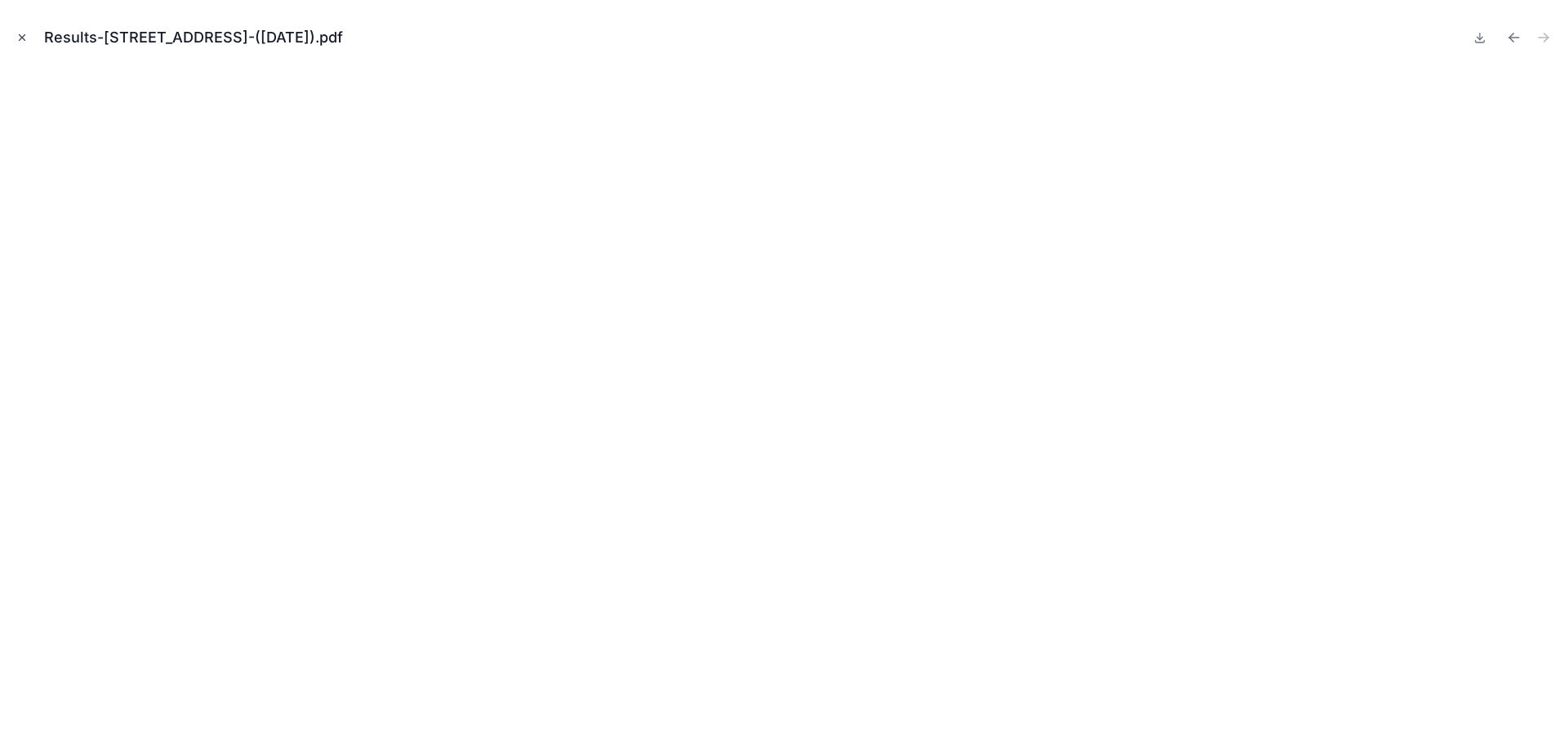
click at [21, 38] on icon "Close modal" at bounding box center [22, 38] width 6 height 6
